Goal: Task Accomplishment & Management: Use online tool/utility

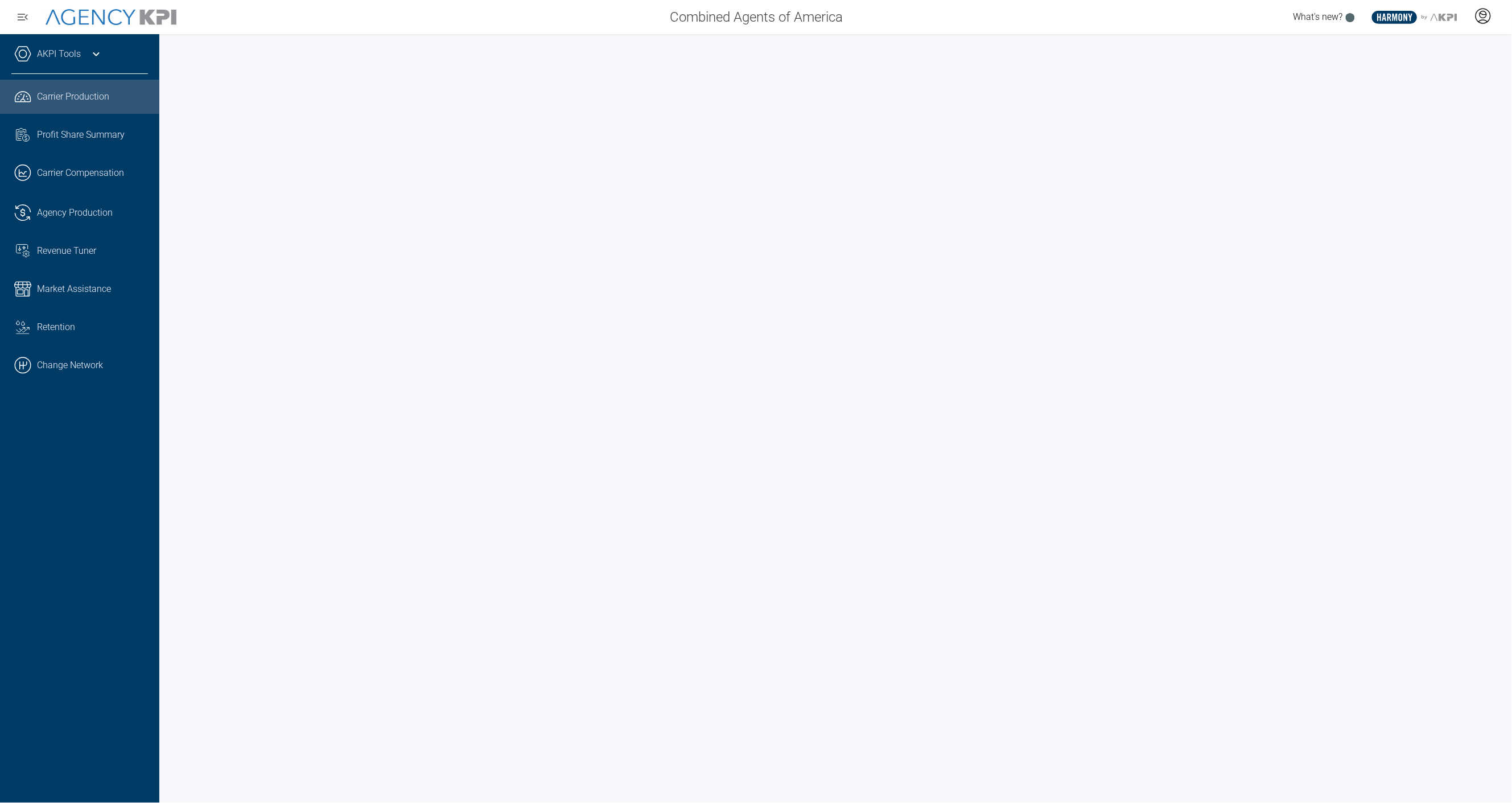
click at [1482, 20] on icon at bounding box center [1483, 20] width 9 height 2
click at [1450, 46] on span "Admin Portal" at bounding box center [1428, 48] width 49 height 9
click at [1434, 48] on span "Admin Portal" at bounding box center [1428, 48] width 49 height 9
click at [39, 366] on link ".cls-1{fill:none;stroke:#000;stroke-linecap:round;stroke-linejoin:round;stroke-…" at bounding box center [80, 365] width 159 height 34
click at [94, 137] on span "Profit Share Summary" at bounding box center [80, 134] width 87 height 14
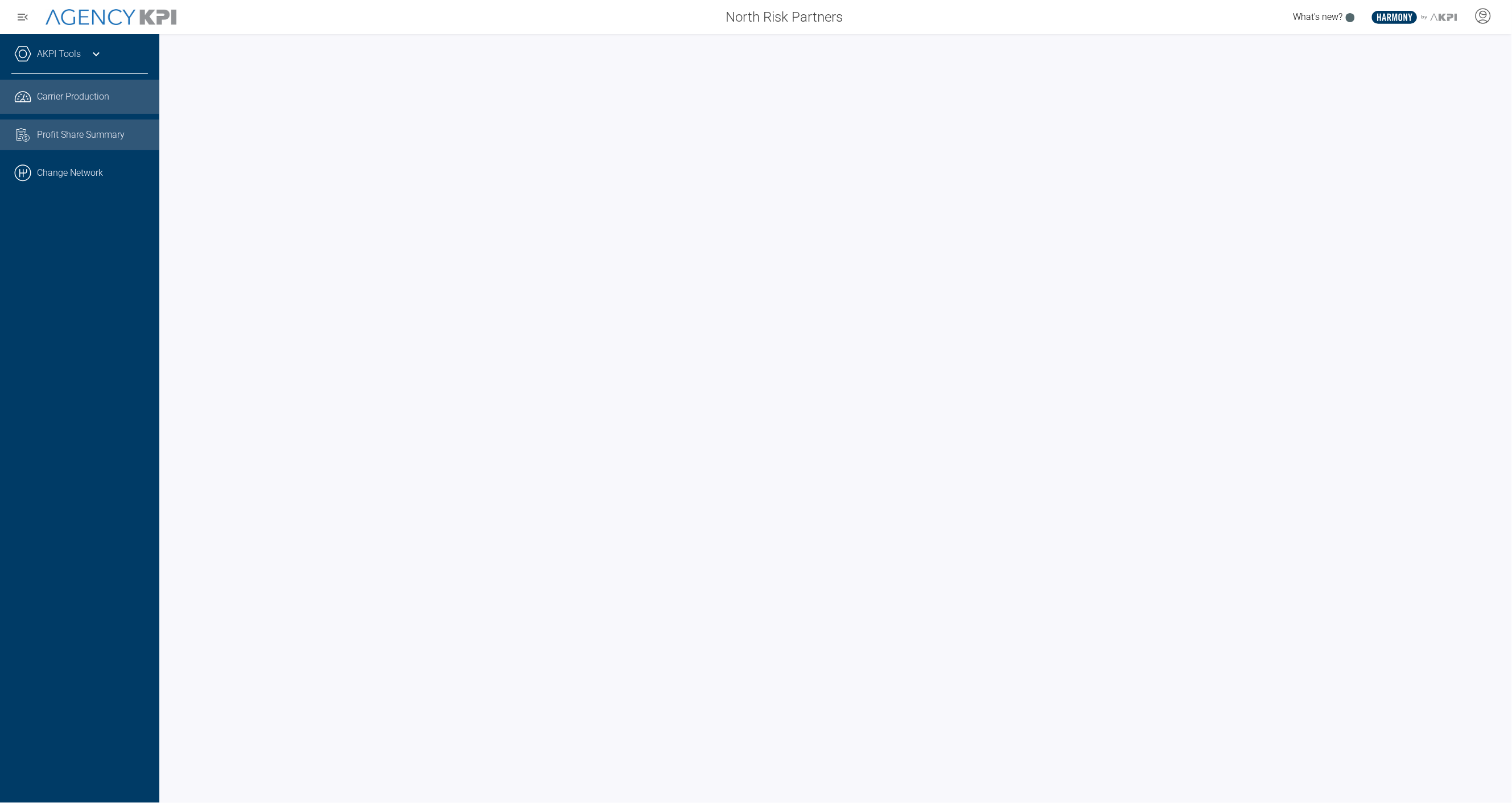
click at [39, 103] on span "Carrier Production" at bounding box center [73, 96] width 73 height 14
click at [76, 57] on link "AKPI Tools" at bounding box center [59, 54] width 44 height 14
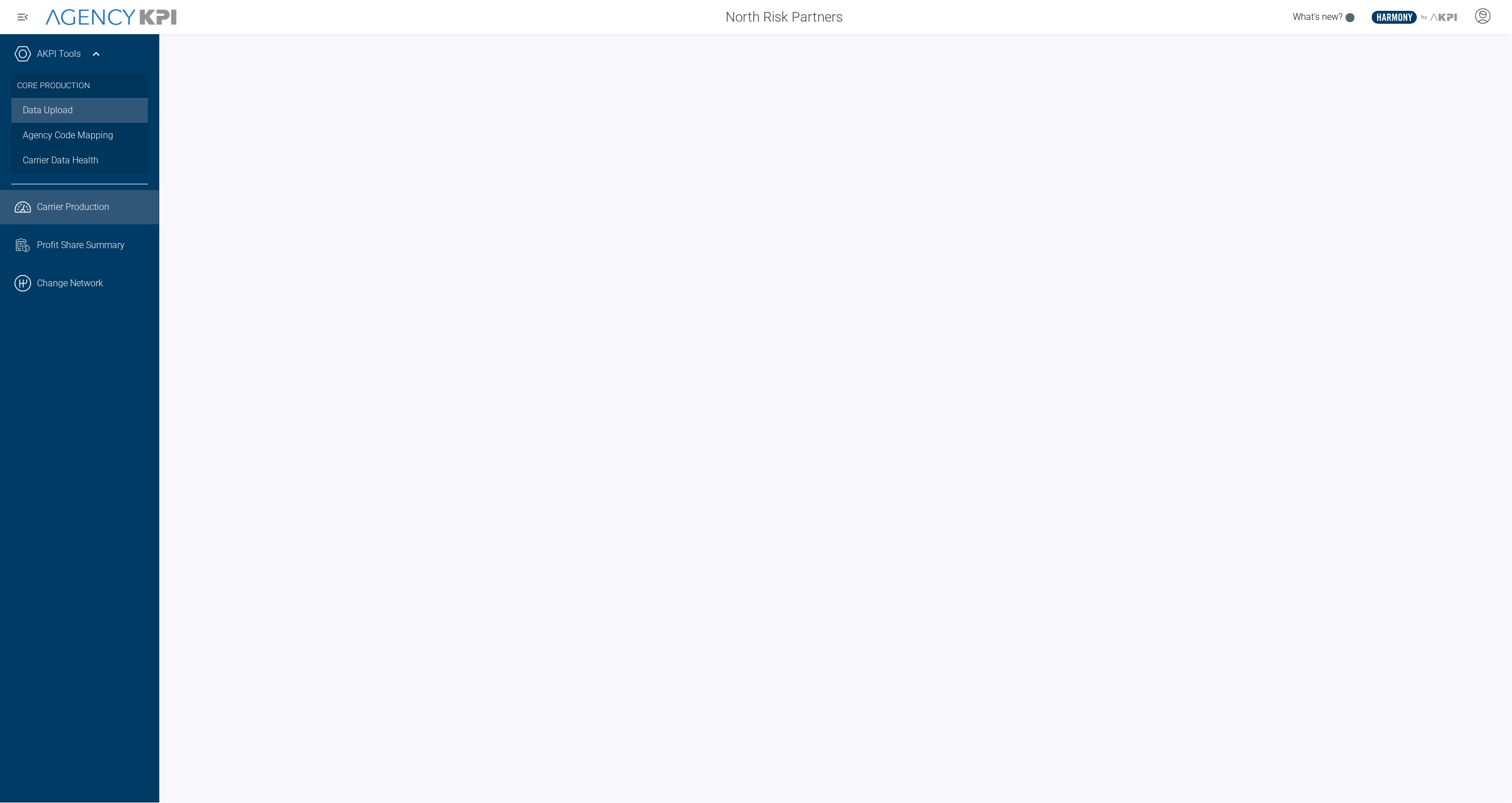
click at [62, 109] on link "Data Upload" at bounding box center [80, 111] width 137 height 25
click at [62, 57] on link "AKPI Tools" at bounding box center [59, 54] width 44 height 14
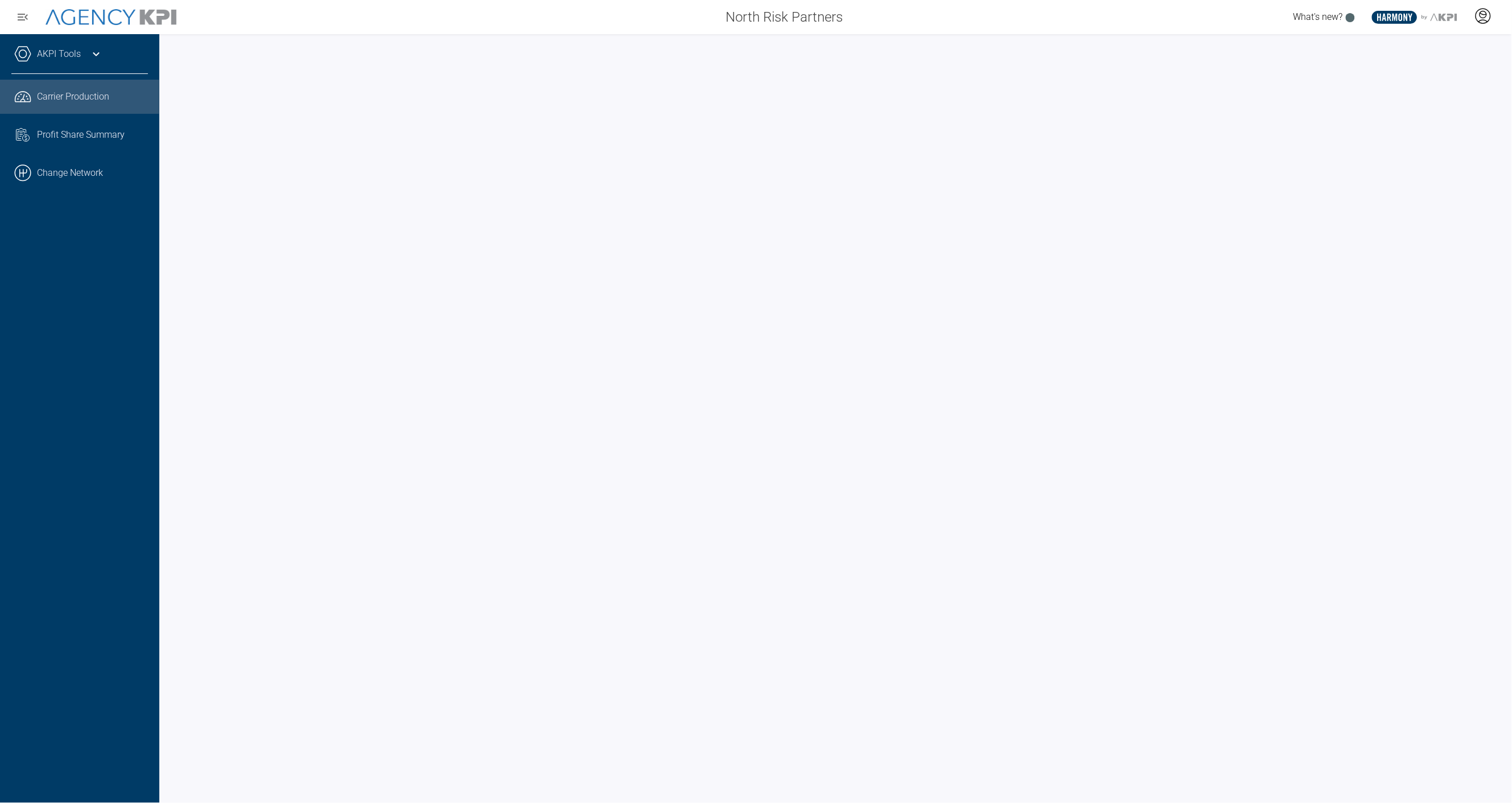
click at [1485, 21] on icon at bounding box center [1483, 15] width 17 height 17
click at [1425, 58] on li "Admin Portal" at bounding box center [1438, 48] width 122 height 26
